Goal: Task Accomplishment & Management: Use online tool/utility

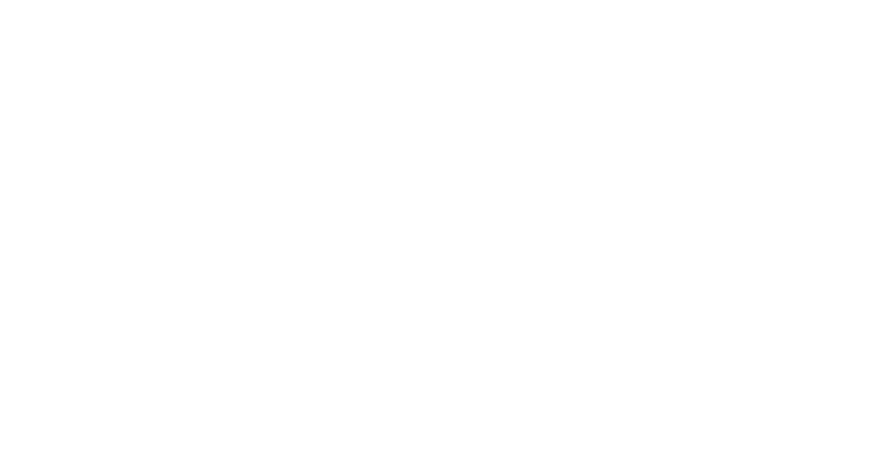
type input "[PERSON_NAME][EMAIL_ADDRESS][PERSON_NAME][DOMAIN_NAME]"
click at [0, 0] on input "Sign In" at bounding box center [0, 0] width 0 height 0
